Goal: Task Accomplishment & Management: Use online tool/utility

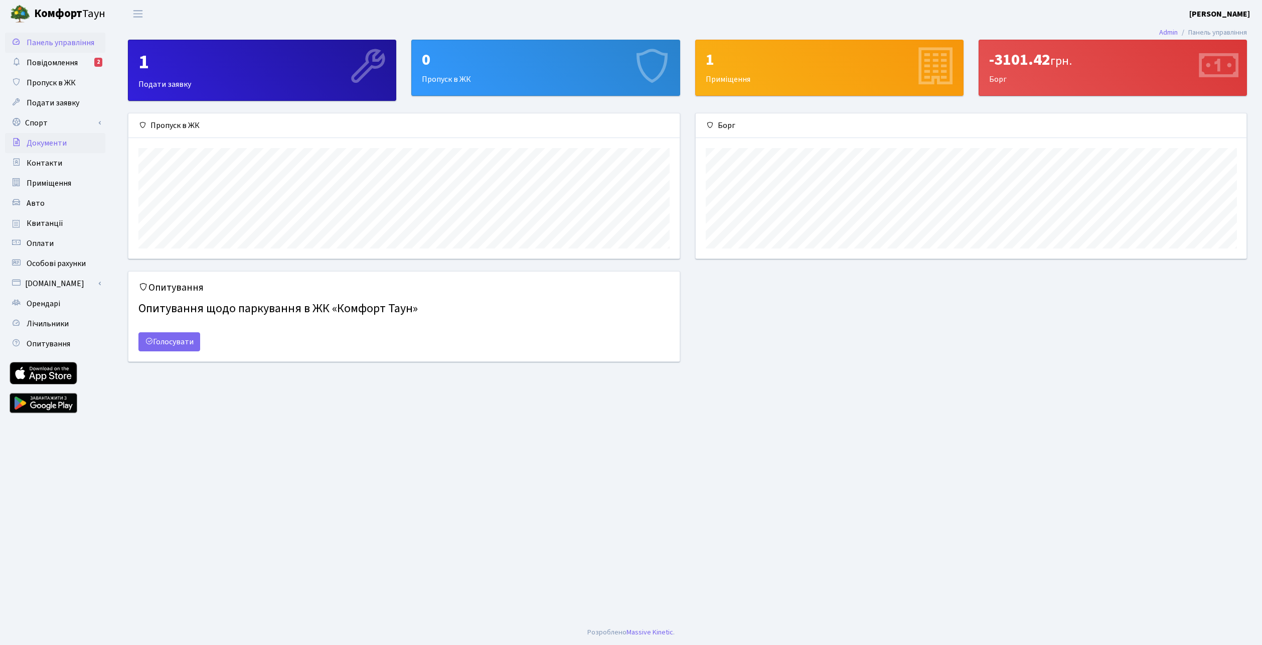
scroll to position [145, 551]
click at [58, 328] on span "Лічильники" at bounding box center [48, 323] width 42 height 11
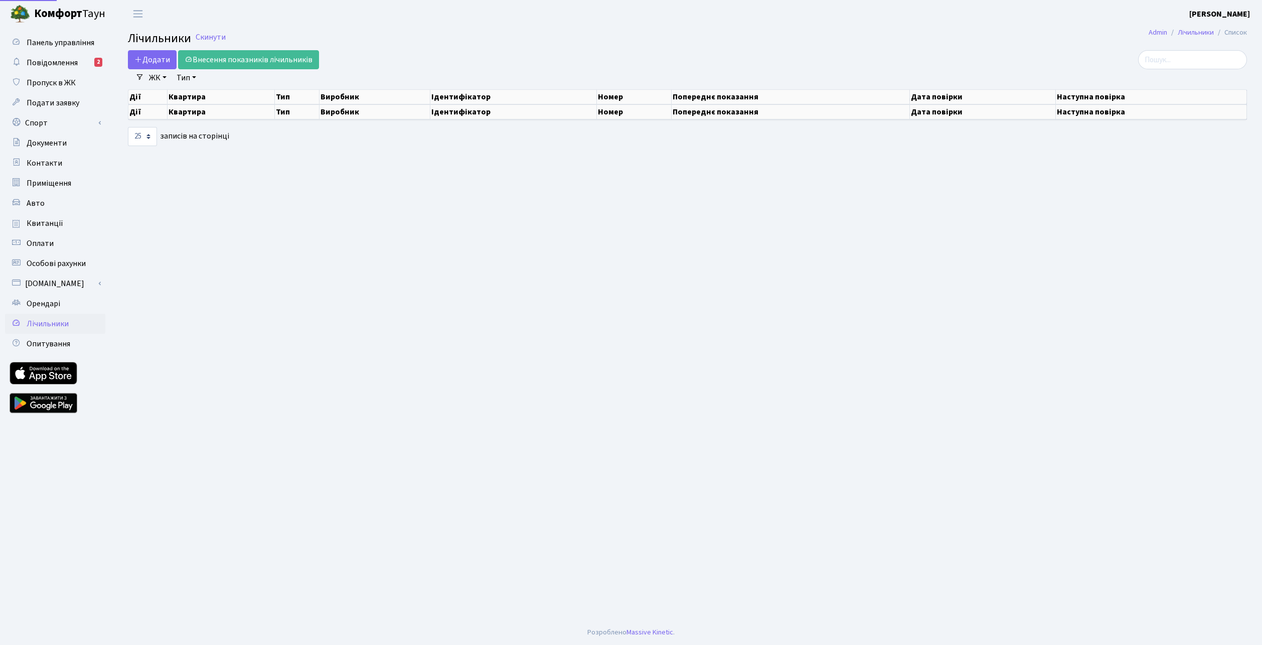
select select "25"
click at [257, 61] on link "Внесення показників лічильників" at bounding box center [248, 59] width 141 height 19
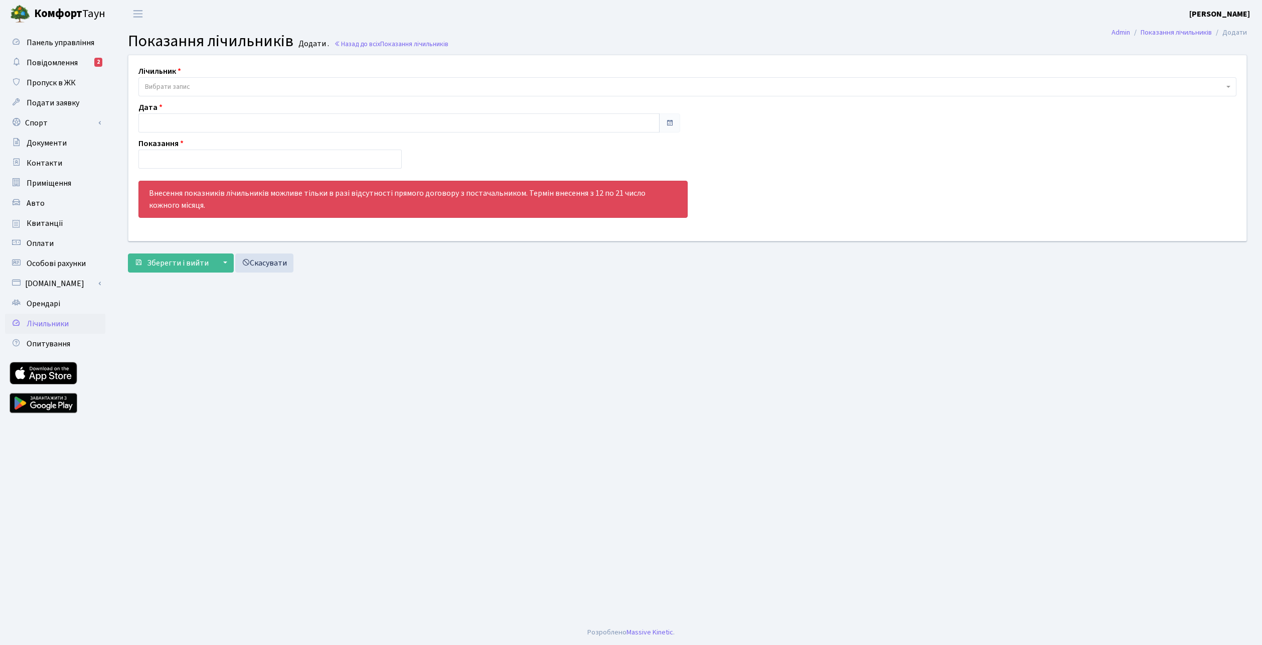
click at [162, 88] on span "Вибрати запис" at bounding box center [167, 87] width 45 height 10
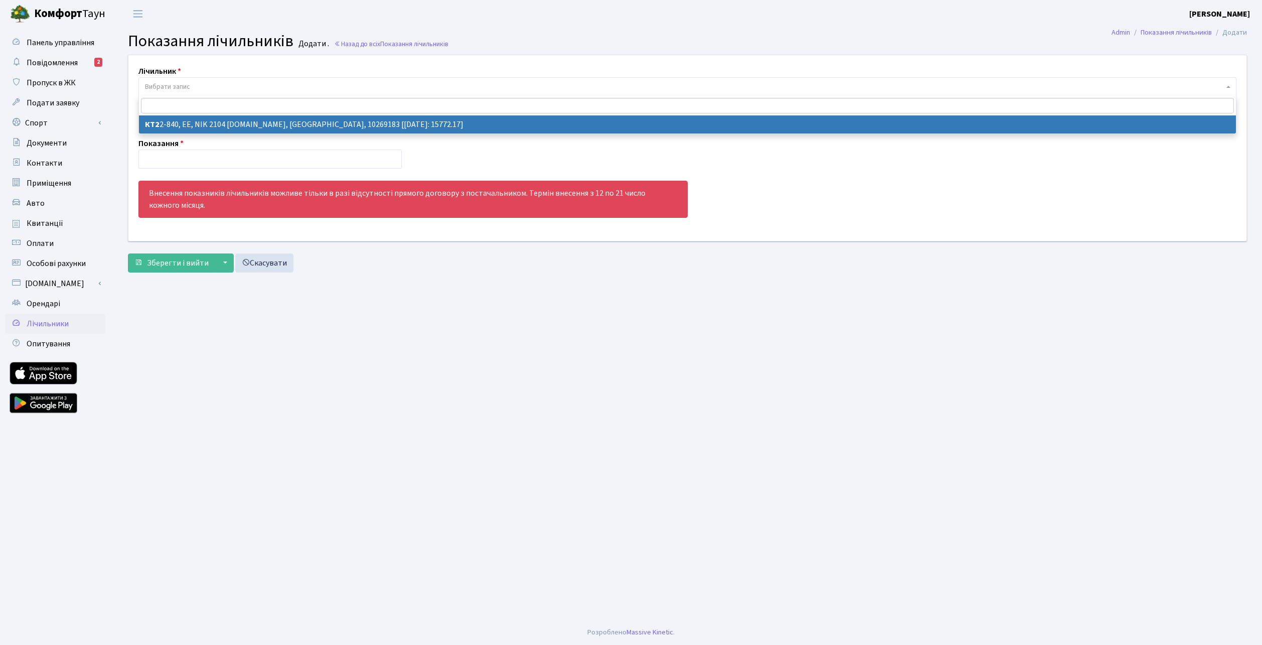
select select "17319"
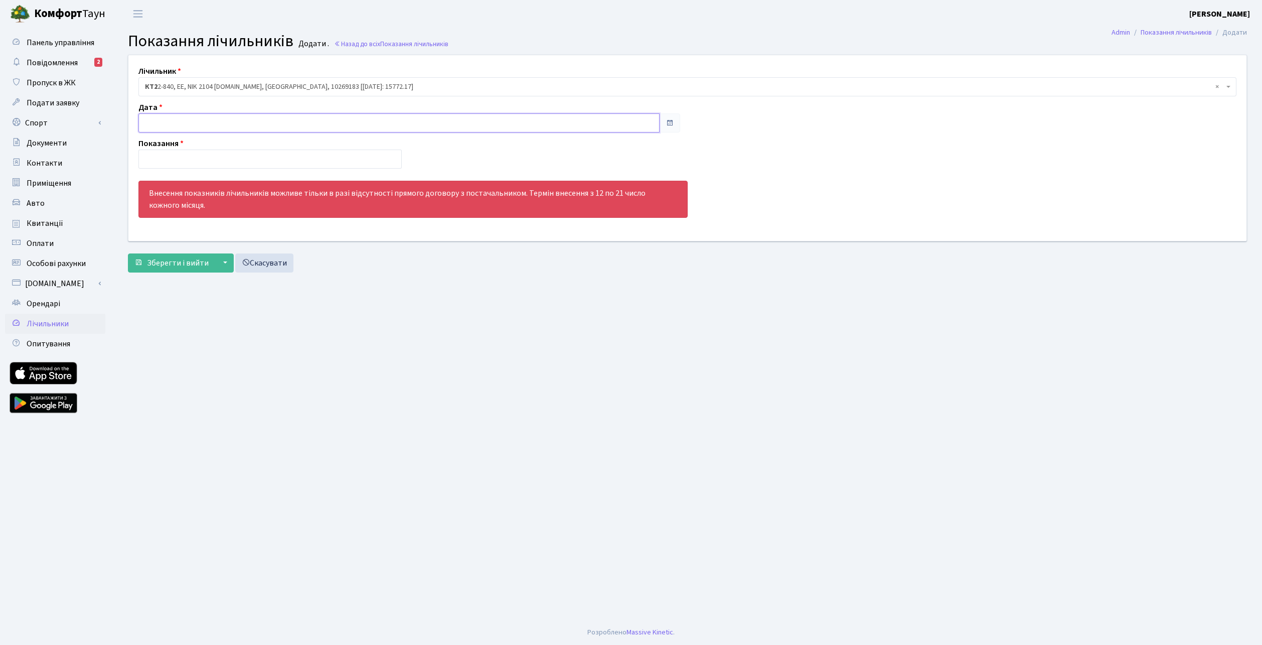
click at [187, 127] on input "text" at bounding box center [398, 122] width 521 height 19
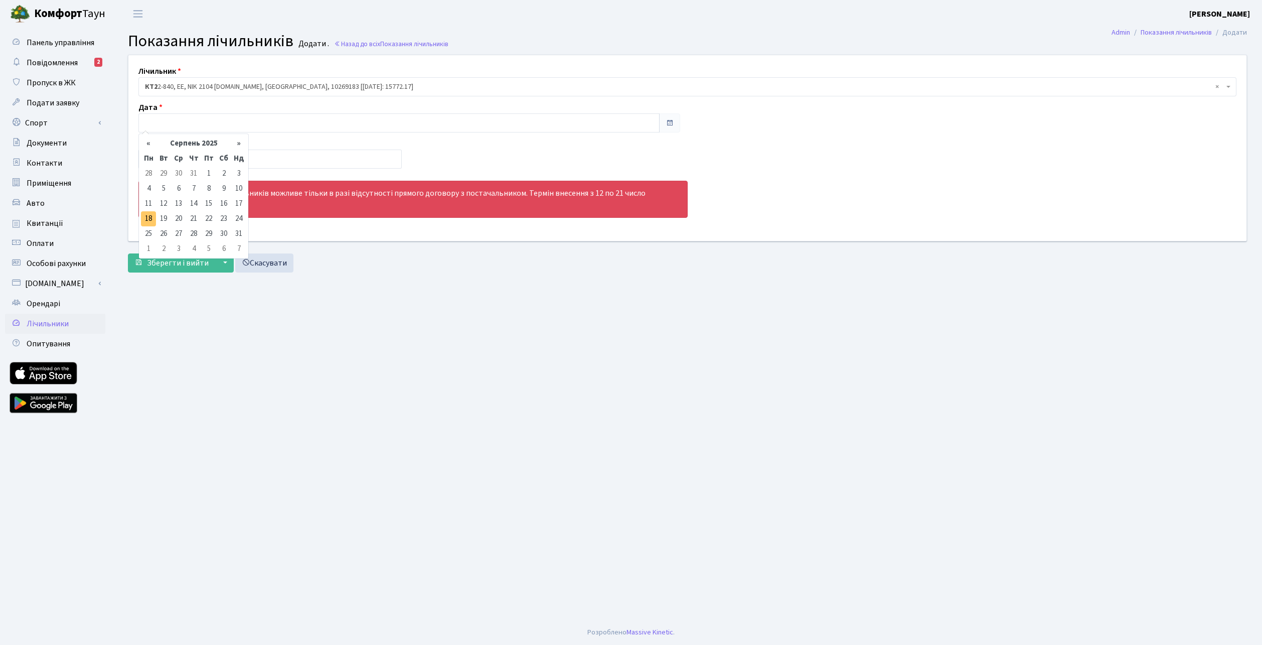
click at [148, 221] on td "18" at bounding box center [148, 218] width 15 height 15
type input "[DATE]"
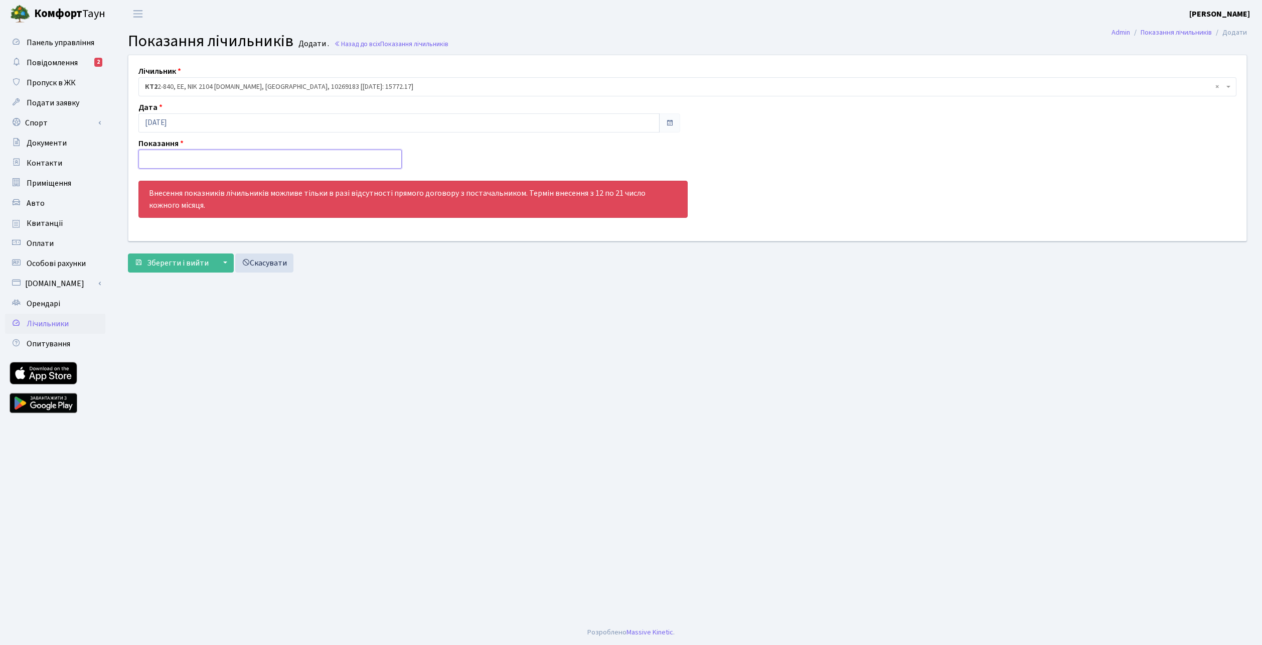
click at [168, 157] on input "number" at bounding box center [269, 159] width 263 height 19
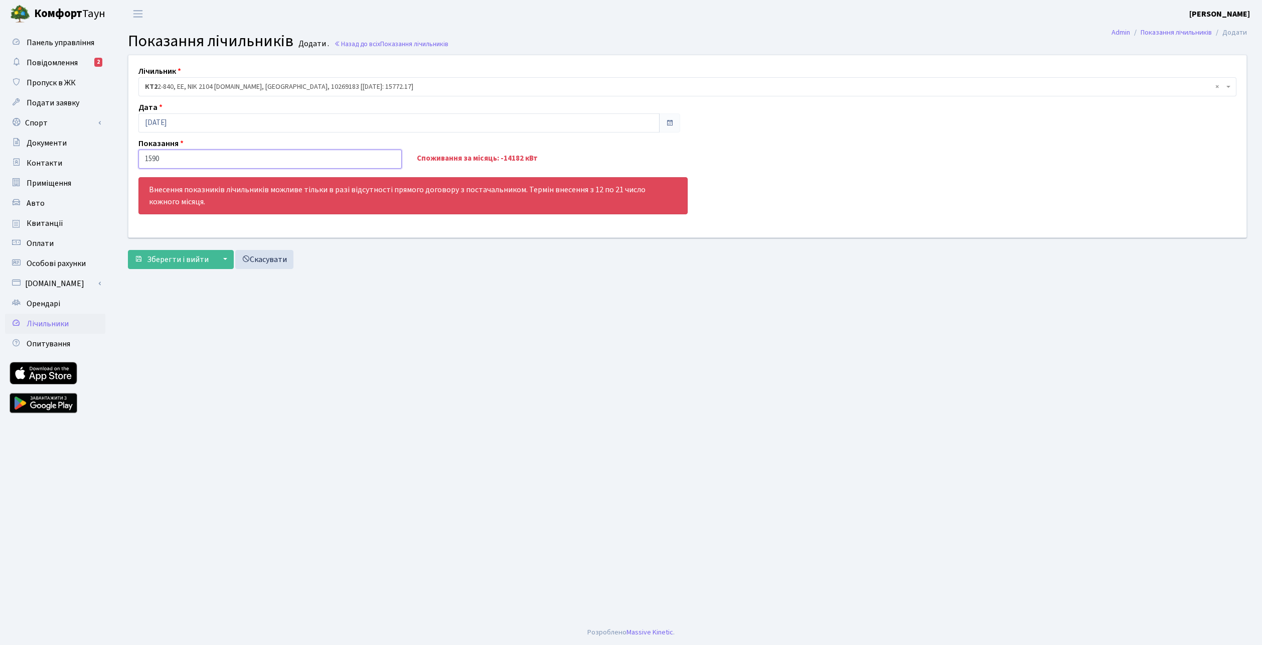
type input "15903"
type input "15903.30"
click at [175, 260] on span "Зберегти і вийти" at bounding box center [178, 259] width 62 height 11
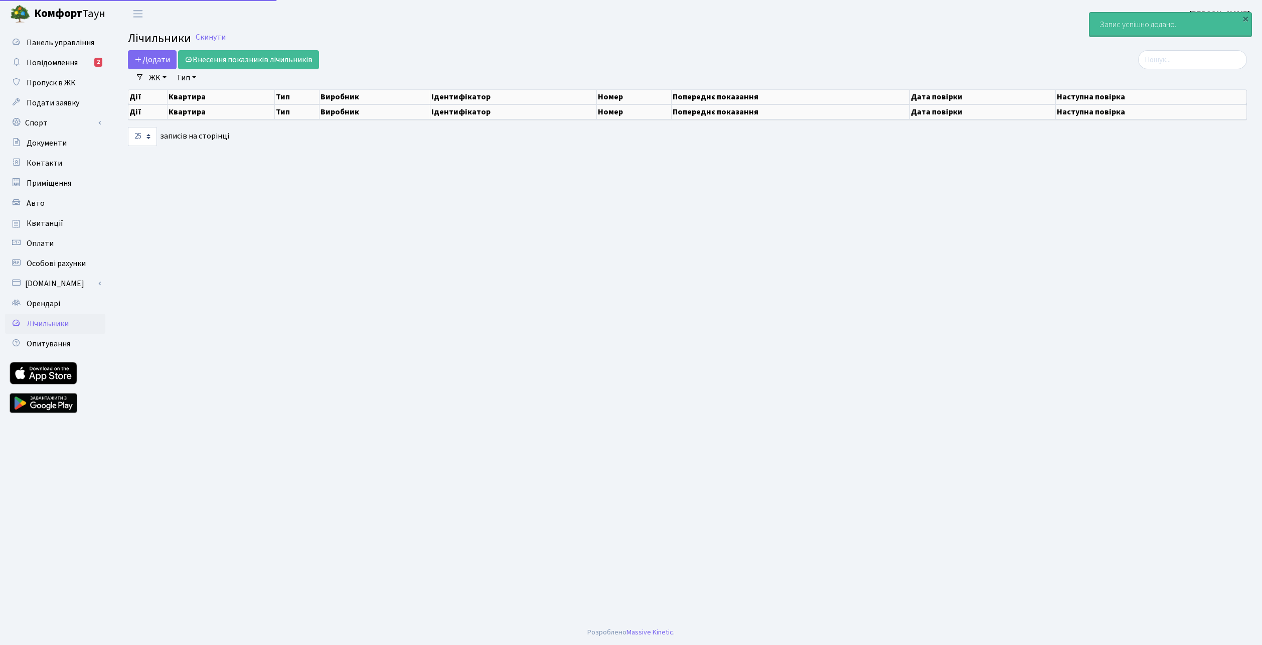
select select "25"
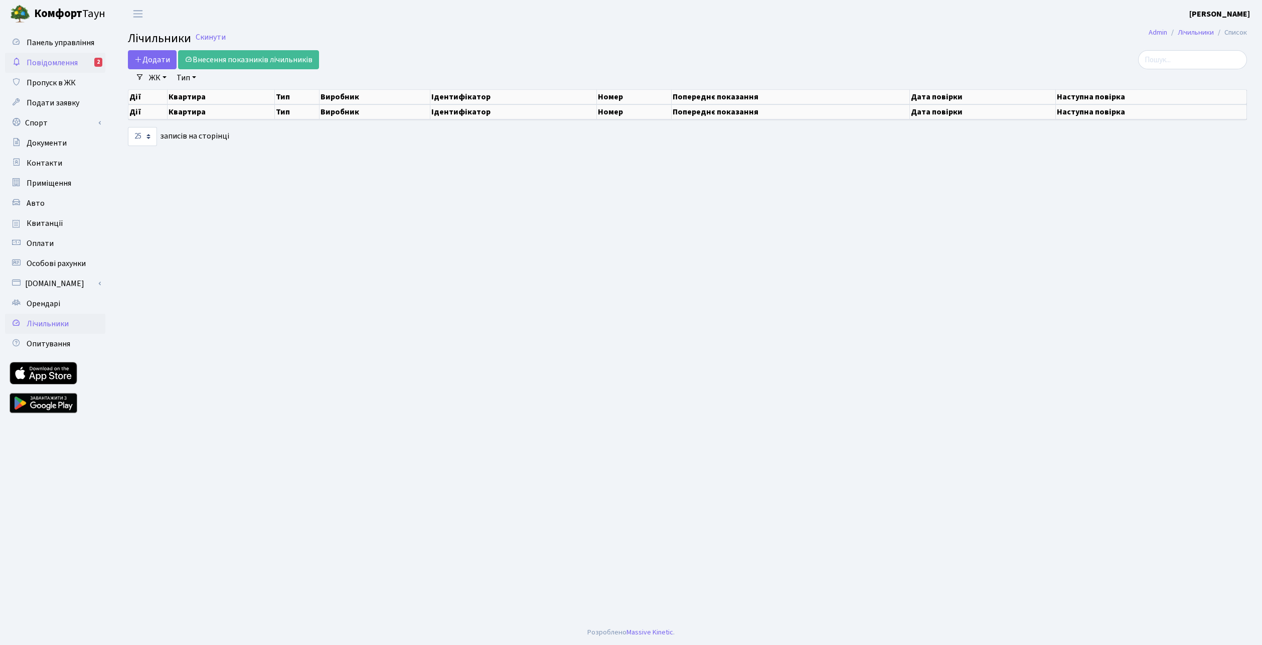
click at [67, 63] on span "Повідомлення" at bounding box center [52, 62] width 51 height 11
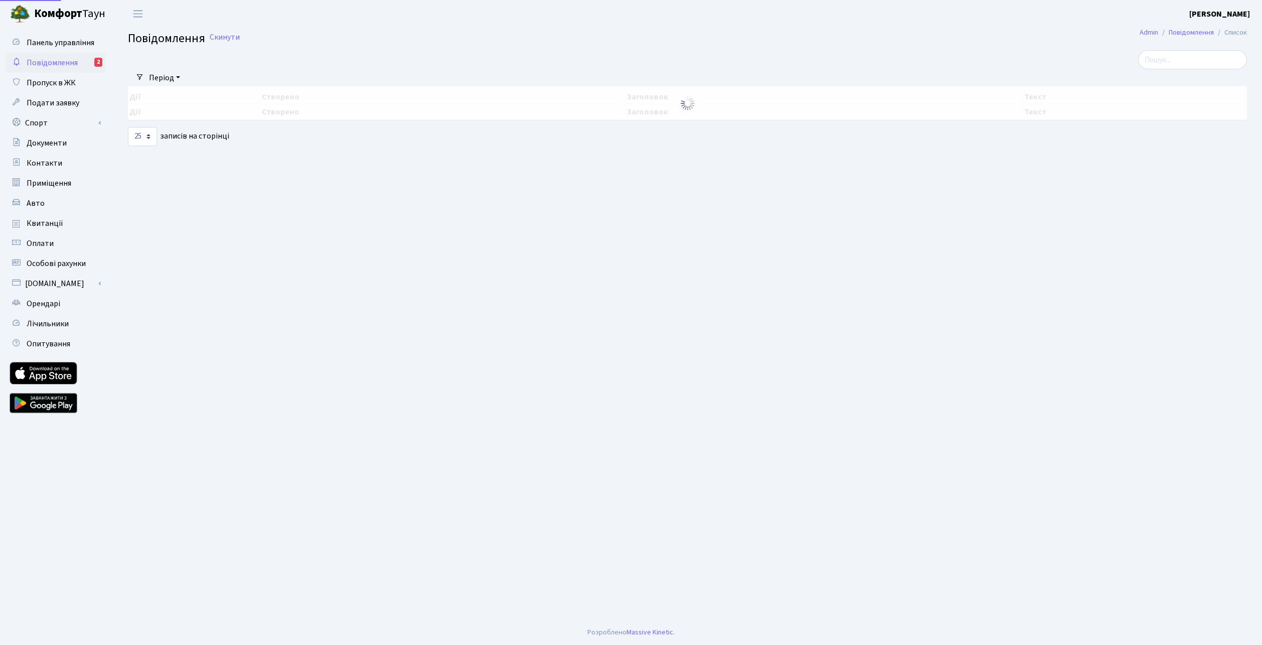
select select "25"
